Goal: Complete application form: Complete application form

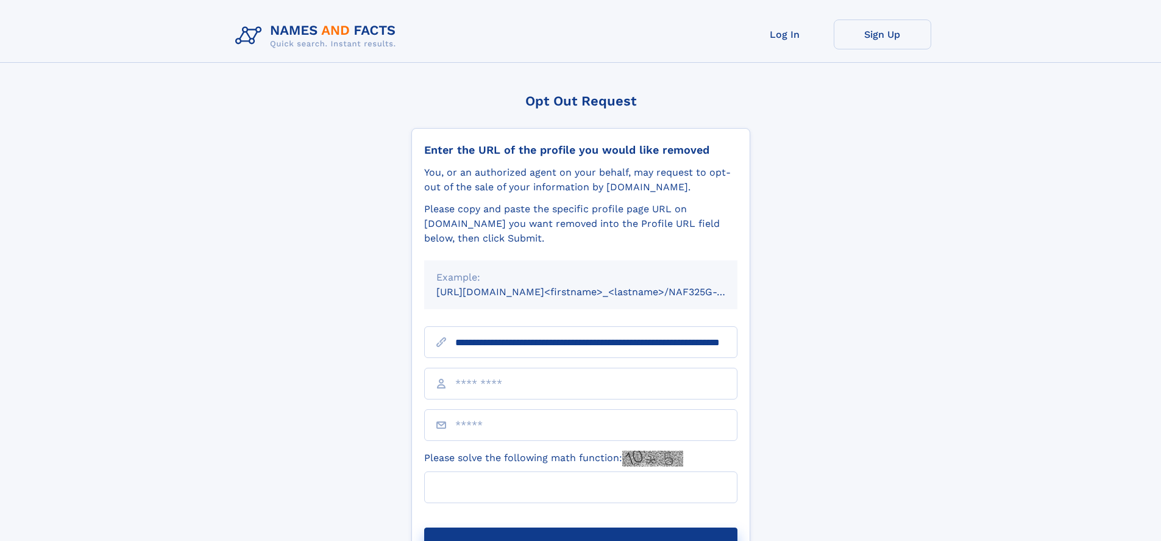
scroll to position [0, 124]
type input "**********"
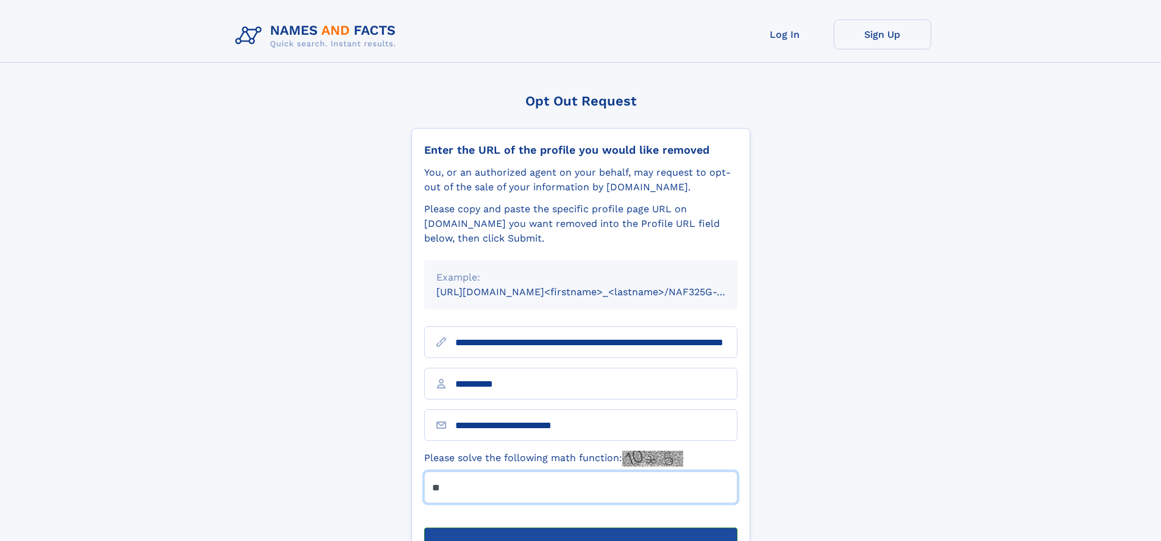
type input "**"
click at [580, 527] on button "Submit Opt Out Request" at bounding box center [580, 546] width 313 height 39
